Goal: Obtain resource: Download file/media

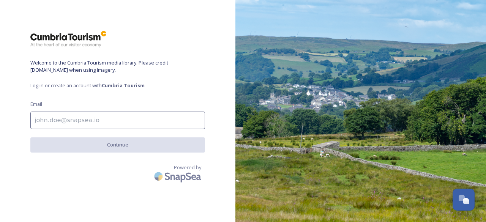
click at [106, 118] on input at bounding box center [117, 120] width 175 height 17
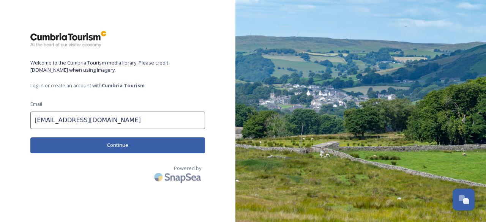
type input "[EMAIL_ADDRESS][DOMAIN_NAME]"
click at [111, 145] on button "Continue" at bounding box center [117, 145] width 175 height 16
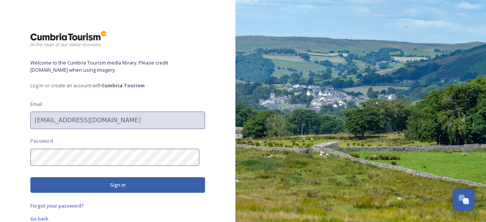
click at [104, 179] on button "Sign in" at bounding box center [117, 185] width 175 height 16
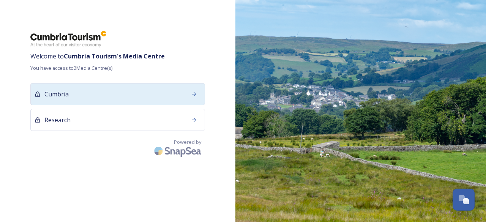
click at [86, 103] on div "Cumbria" at bounding box center [117, 94] width 175 height 22
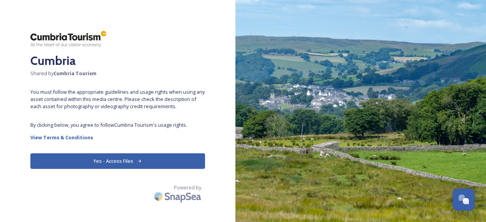
click at [135, 157] on button "Yes - Access Files" at bounding box center [117, 161] width 175 height 16
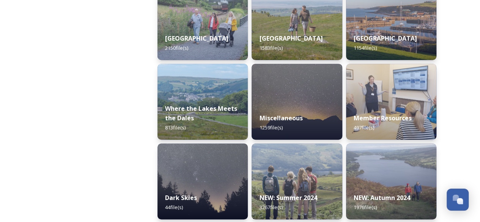
scroll to position [224, 0]
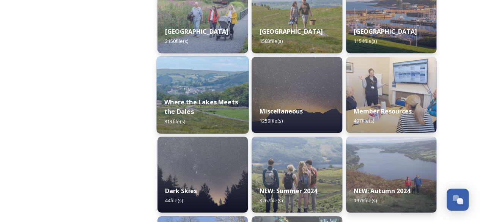
click at [197, 115] on div "Where the Lakes Meets the Dales 813 file(s)" at bounding box center [203, 112] width 92 height 44
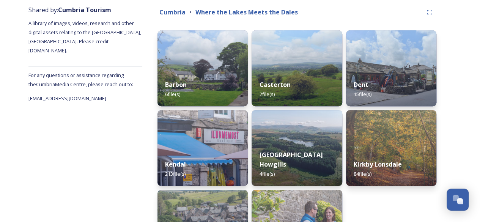
scroll to position [128, 0]
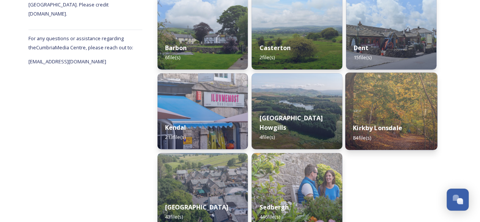
click at [399, 127] on strong "Kirkby Lonsdale" at bounding box center [377, 128] width 49 height 8
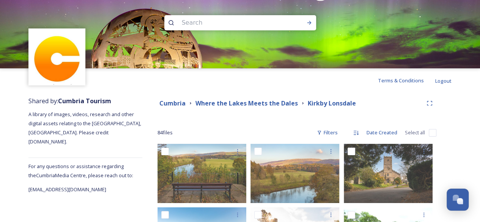
click at [434, 134] on input "checkbox" at bounding box center [433, 133] width 8 height 8
checkbox input "true"
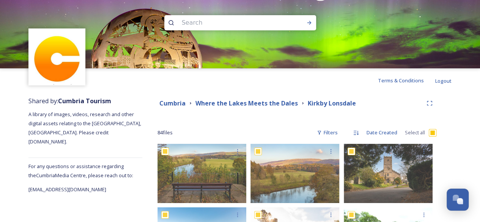
checkbox input "true"
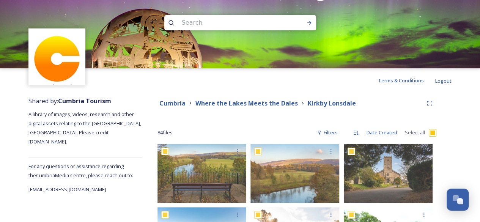
checkbox input "true"
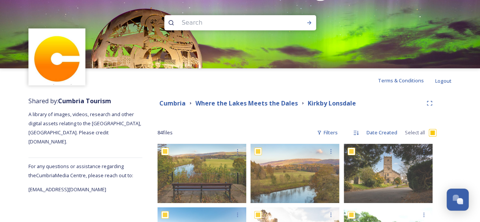
checkbox input "true"
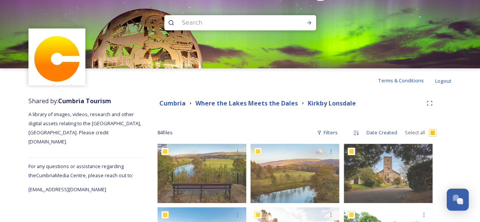
checkbox input "true"
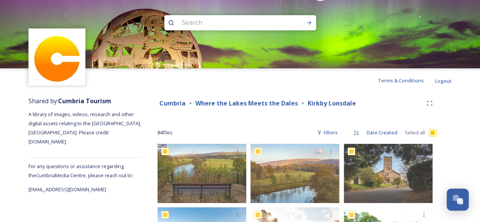
checkbox input "true"
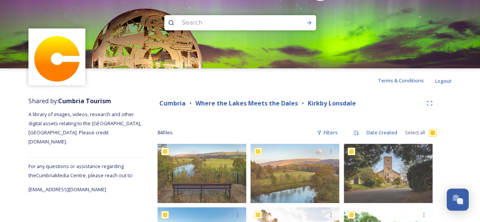
checkbox input "true"
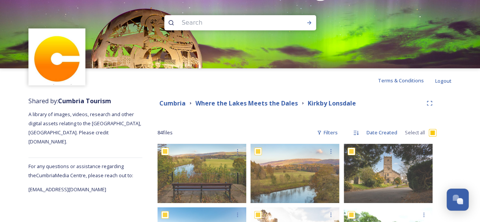
checkbox input "true"
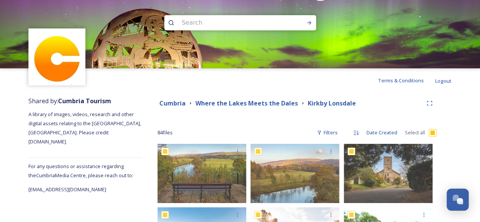
checkbox input "true"
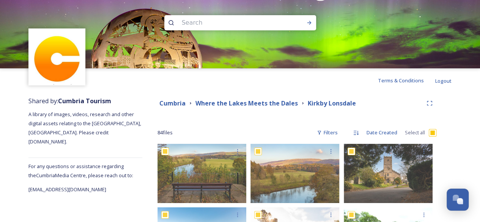
checkbox input "true"
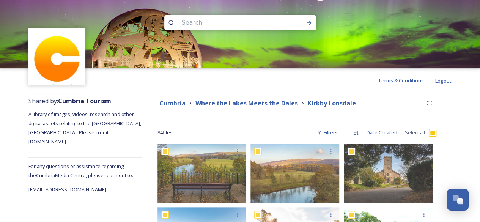
checkbox input "true"
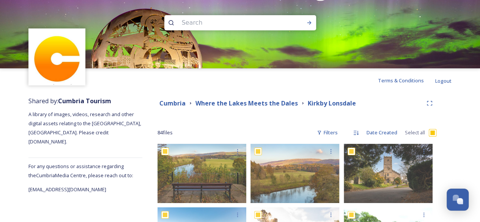
checkbox input "true"
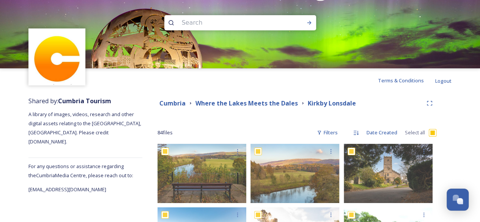
checkbox input "true"
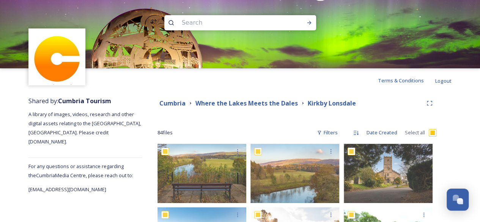
checkbox input "true"
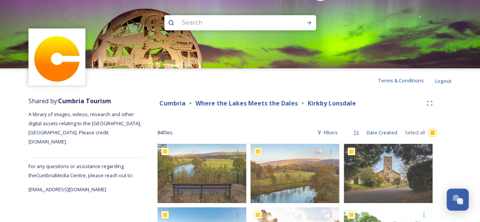
checkbox input "true"
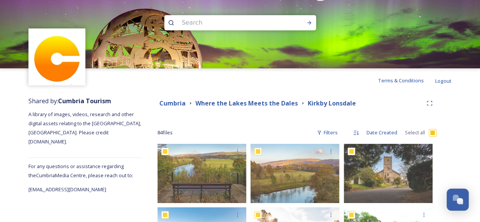
checkbox input "true"
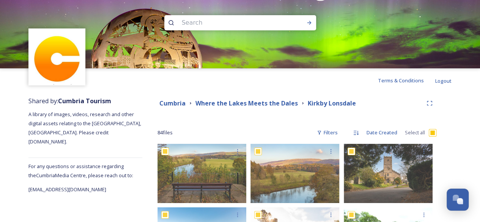
checkbox input "true"
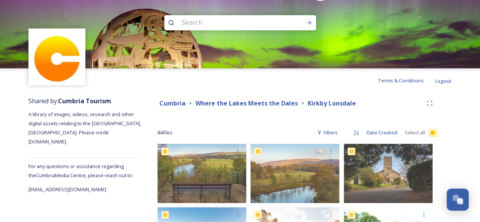
checkbox input "true"
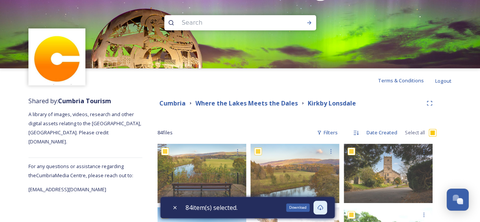
click at [324, 205] on icon at bounding box center [320, 208] width 6 height 6
